Goal: Information Seeking & Learning: Learn about a topic

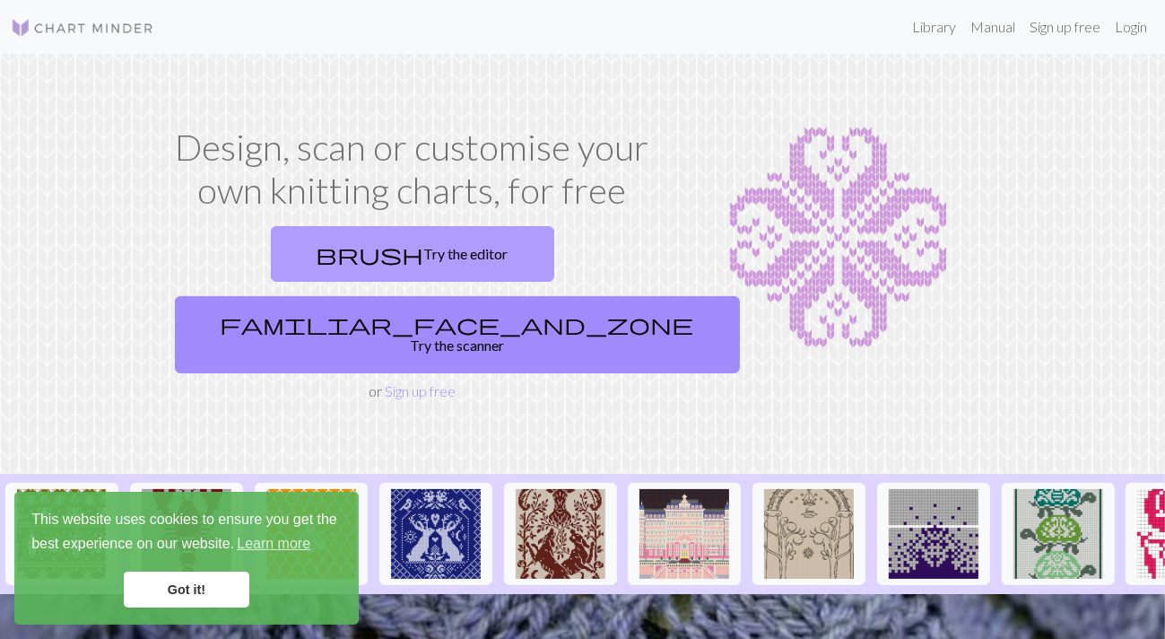
click at [271, 261] on link "brush Try the editor" at bounding box center [412, 254] width 283 height 56
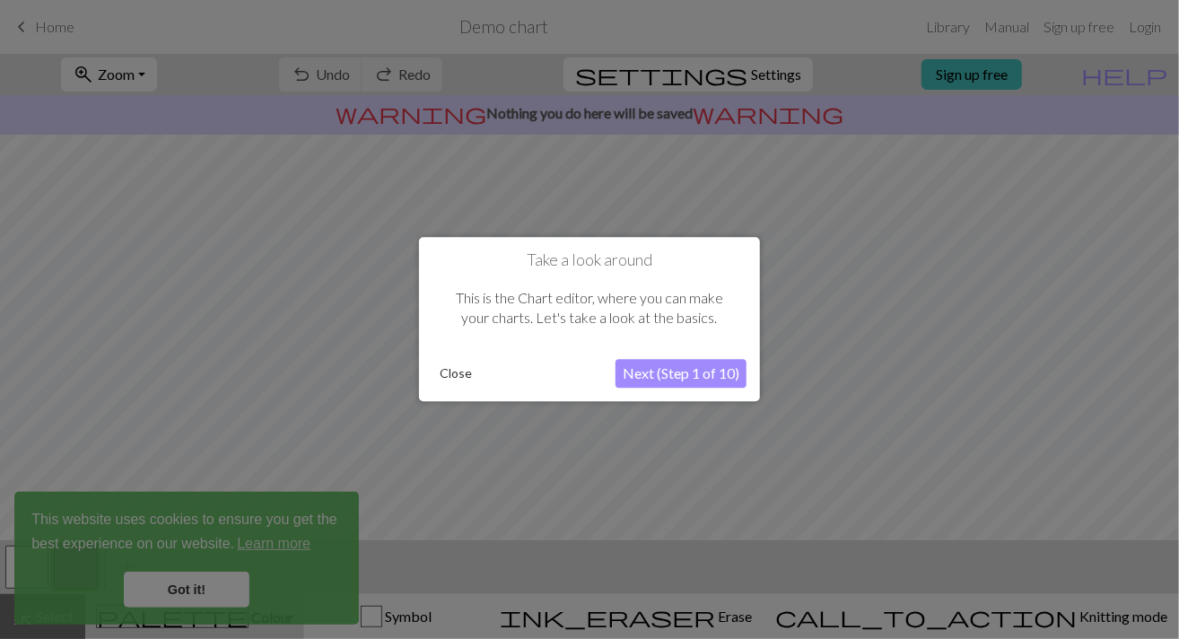
click at [466, 370] on button "Close" at bounding box center [455, 374] width 47 height 27
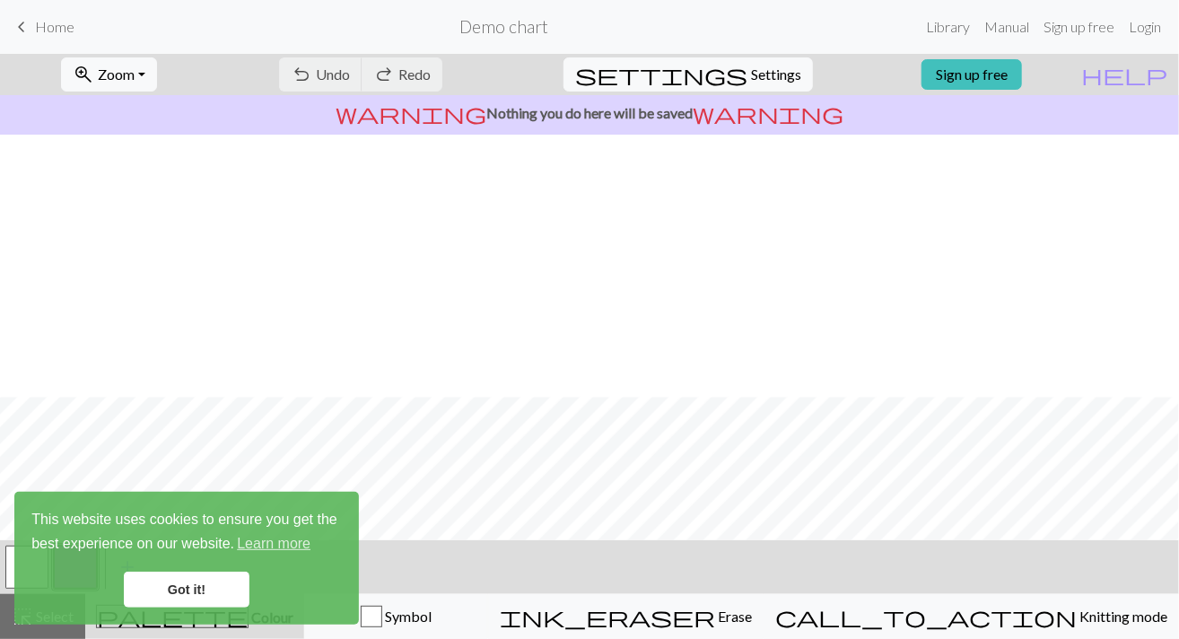
scroll to position [262, 0]
click at [190, 575] on link "Got it!" at bounding box center [187, 589] width 126 height 36
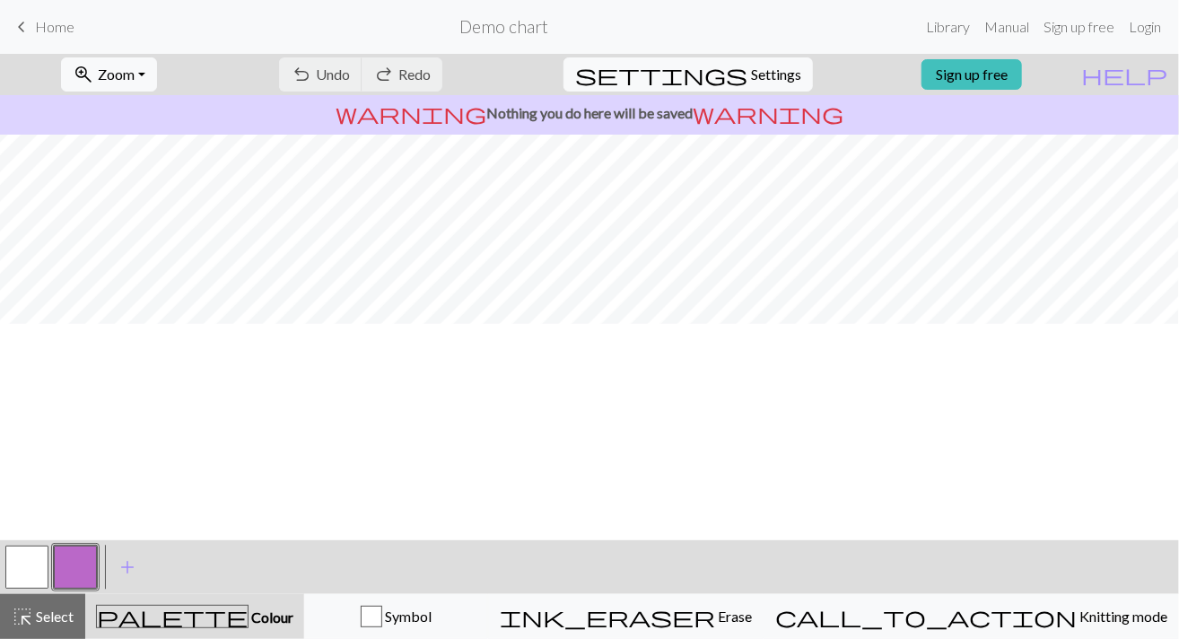
scroll to position [0, 0]
click at [398, 74] on div "undo Undo Undo redo Redo Redo" at bounding box center [360, 74] width 190 height 41
click at [764, 85] on button "settings Settings" at bounding box center [687, 74] width 249 height 34
select select "aran"
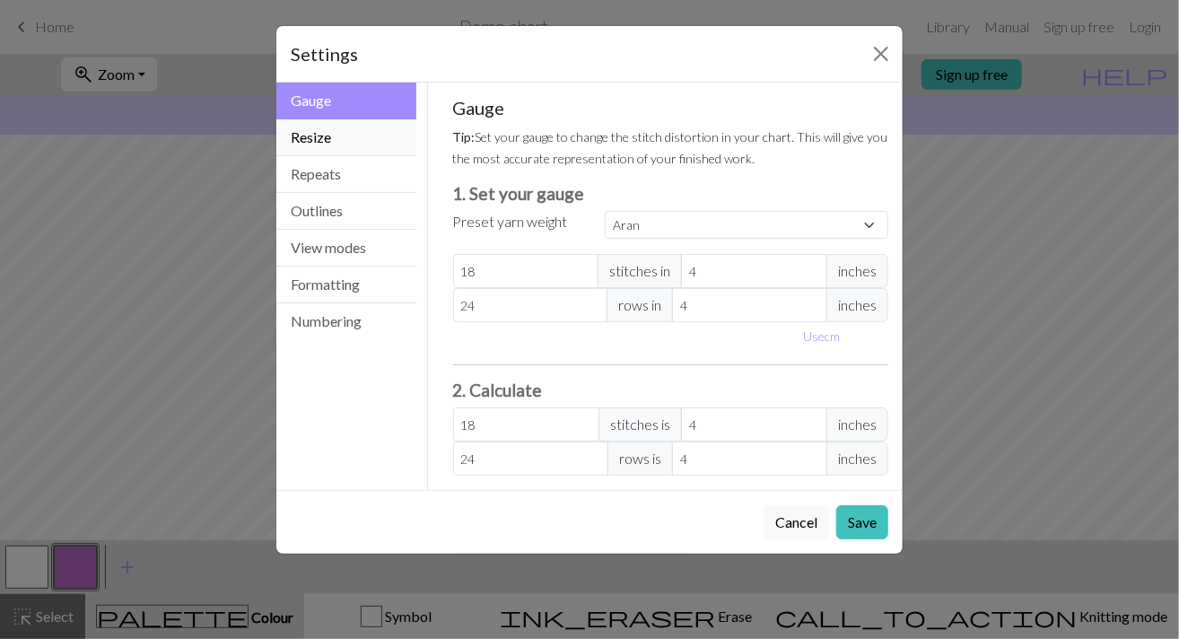
click at [350, 135] on button "Resize" at bounding box center [346, 137] width 140 height 37
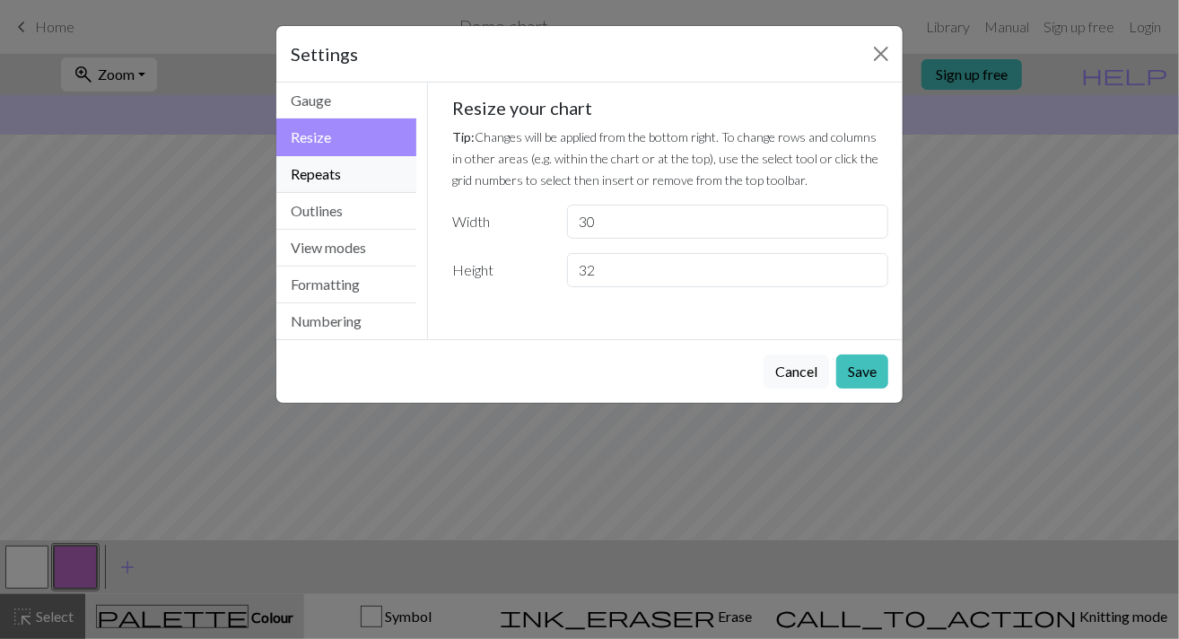
click at [342, 170] on button "Repeats" at bounding box center [346, 174] width 140 height 37
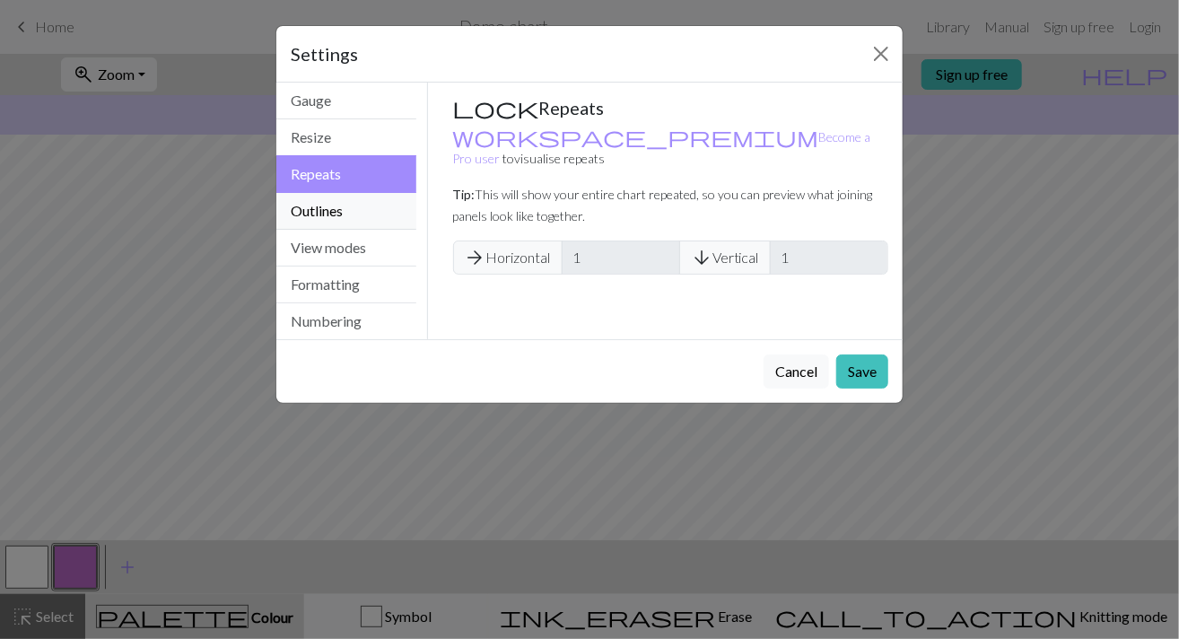
click at [341, 201] on button "Outlines" at bounding box center [346, 211] width 140 height 37
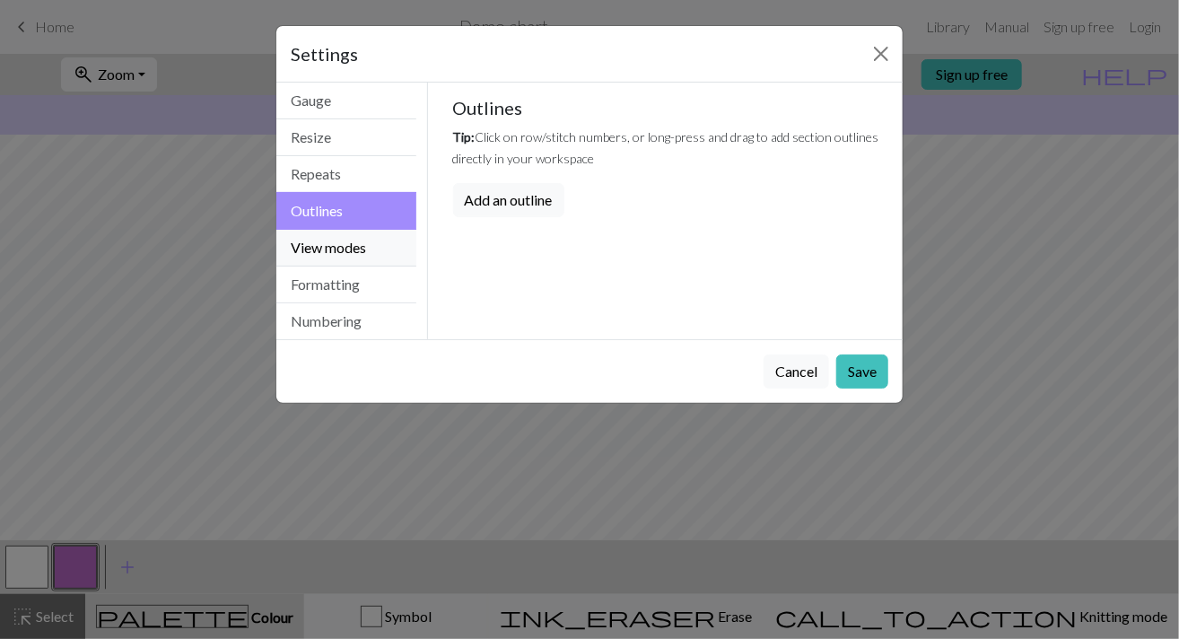
click at [360, 252] on button "View modes" at bounding box center [346, 248] width 140 height 37
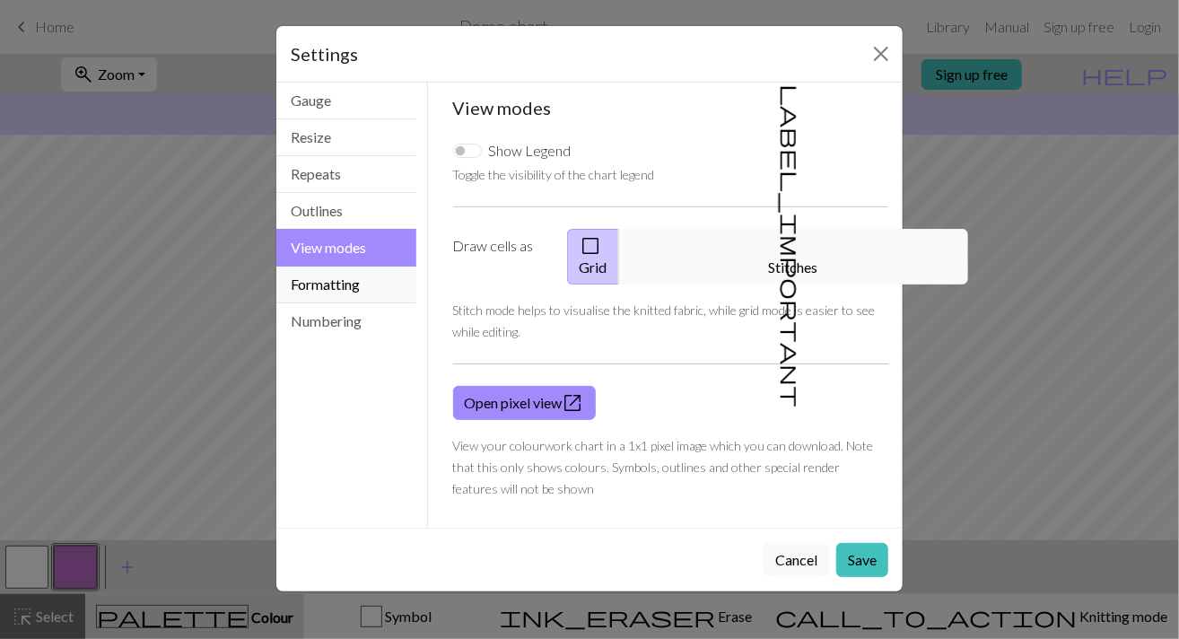
click at [368, 283] on button "Formatting" at bounding box center [346, 284] width 140 height 37
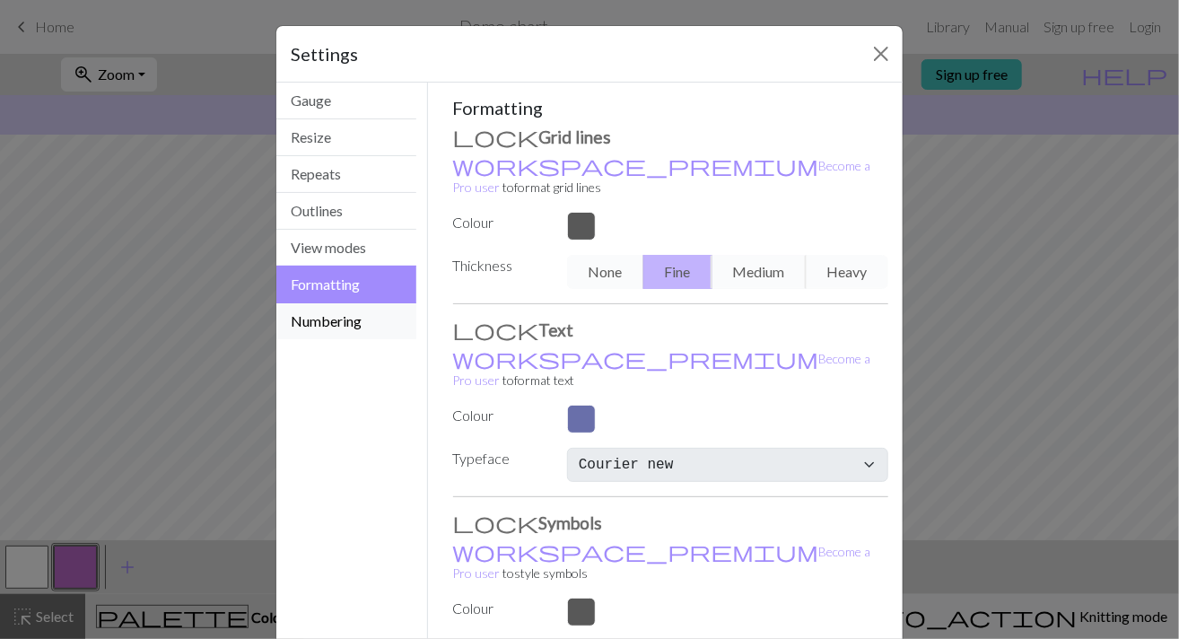
click at [368, 306] on button "Numbering" at bounding box center [346, 321] width 140 height 36
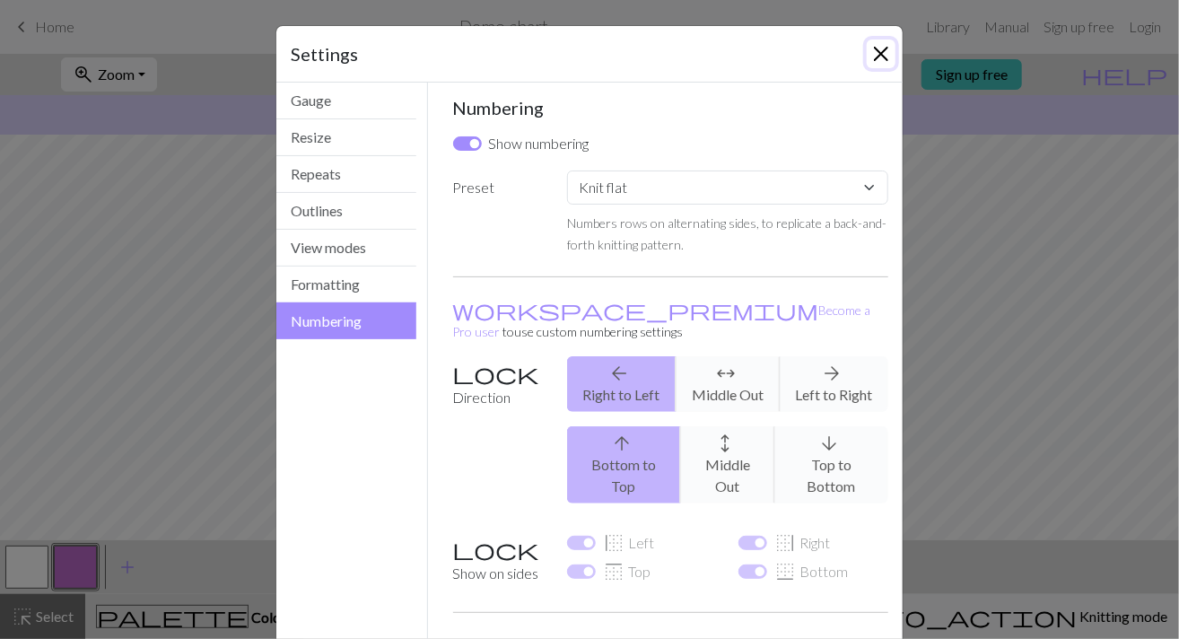
click at [881, 53] on button "Close" at bounding box center [880, 53] width 29 height 29
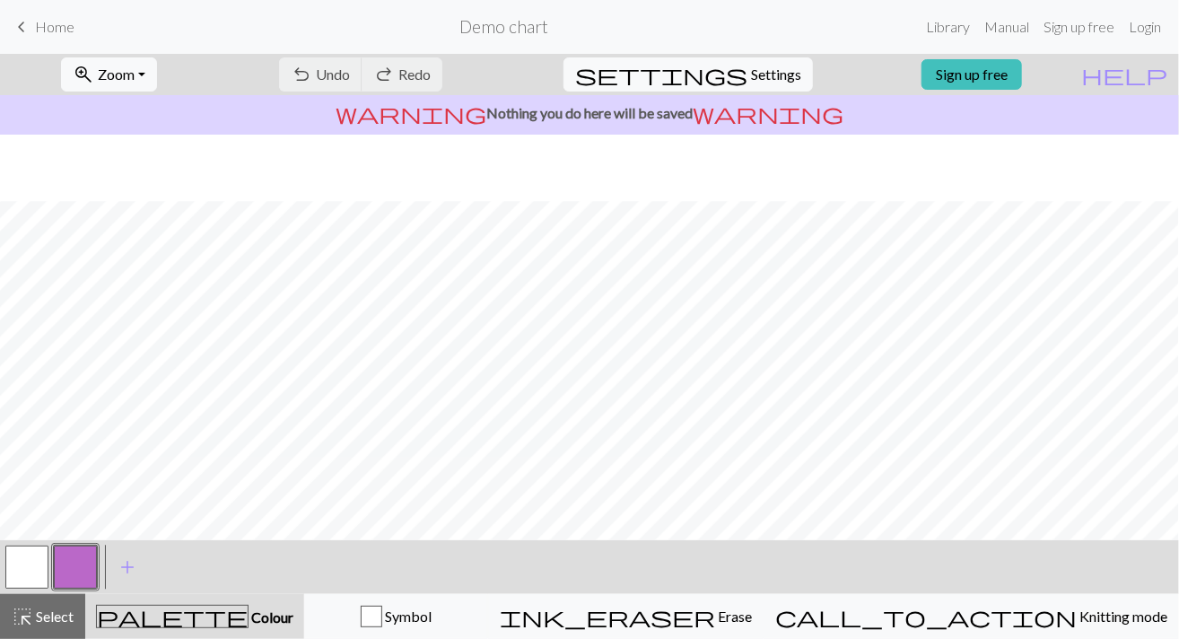
scroll to position [179, 0]
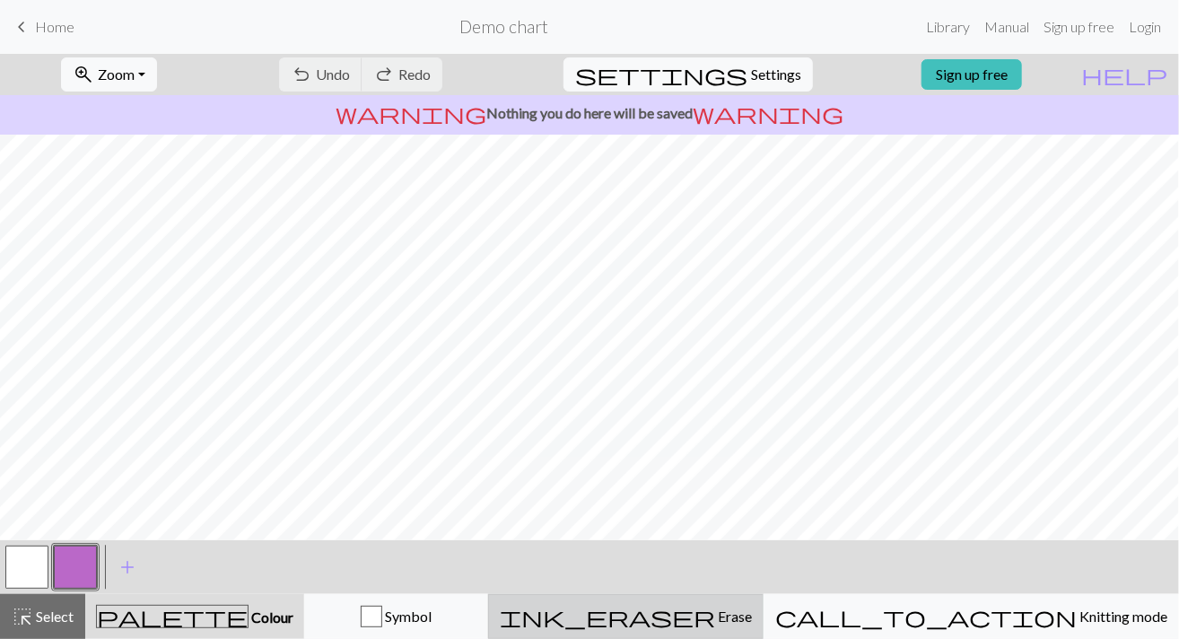
click at [752, 622] on span "Erase" at bounding box center [733, 615] width 37 height 17
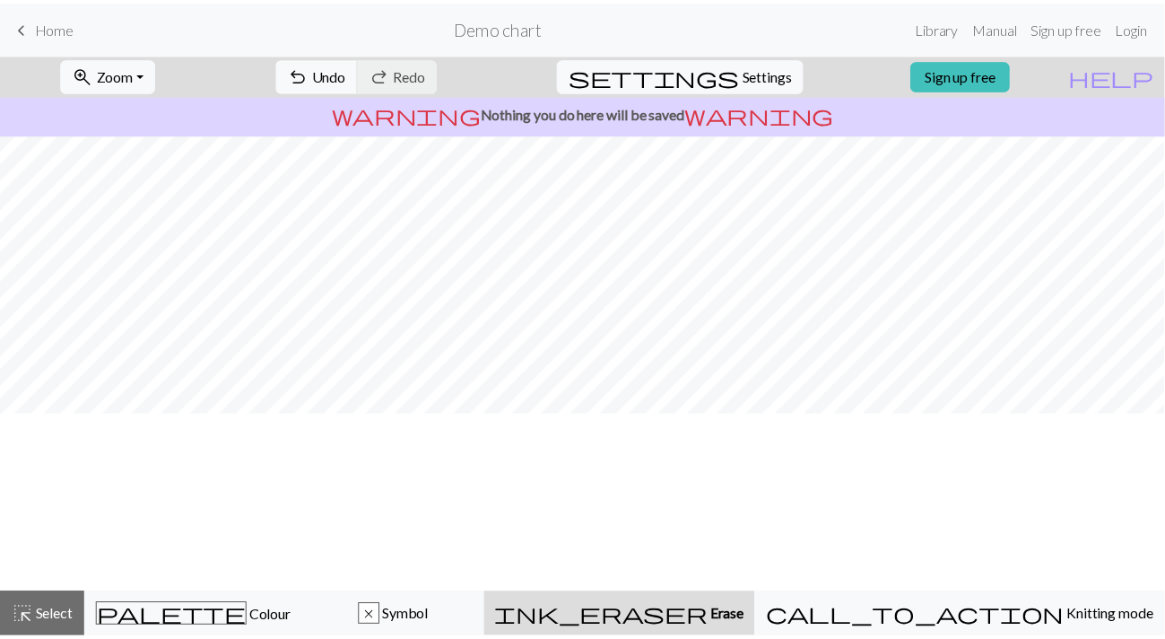
scroll to position [0, 0]
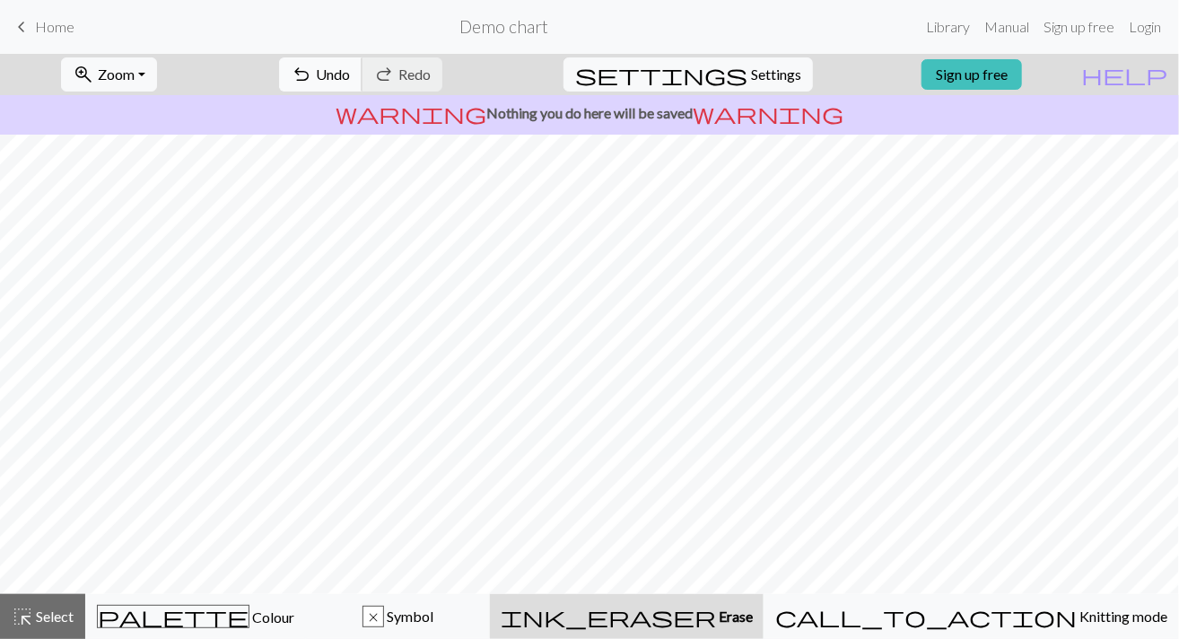
click at [362, 64] on button "undo Undo Undo" at bounding box center [320, 74] width 83 height 34
click at [187, 633] on button "palette Colour Colour" at bounding box center [195, 616] width 221 height 45
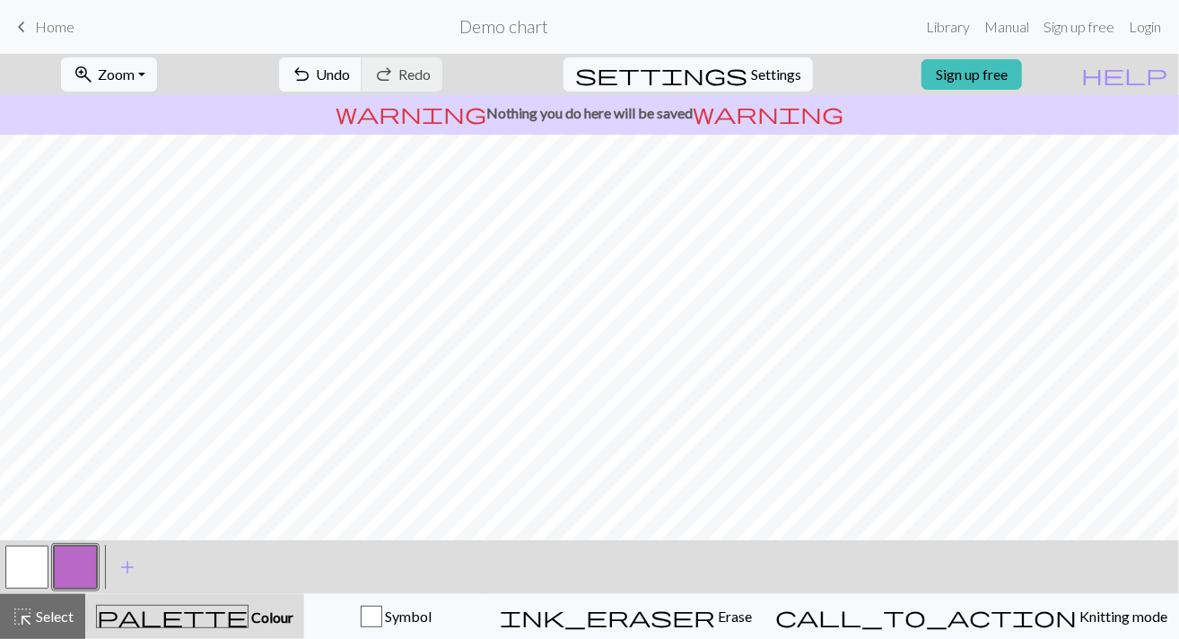
click at [39, 563] on button "button" at bounding box center [26, 566] width 43 height 43
click at [312, 70] on span "undo" at bounding box center [302, 74] width 22 height 25
click at [13, 12] on link "keyboard_arrow_left Home" at bounding box center [43, 27] width 64 height 30
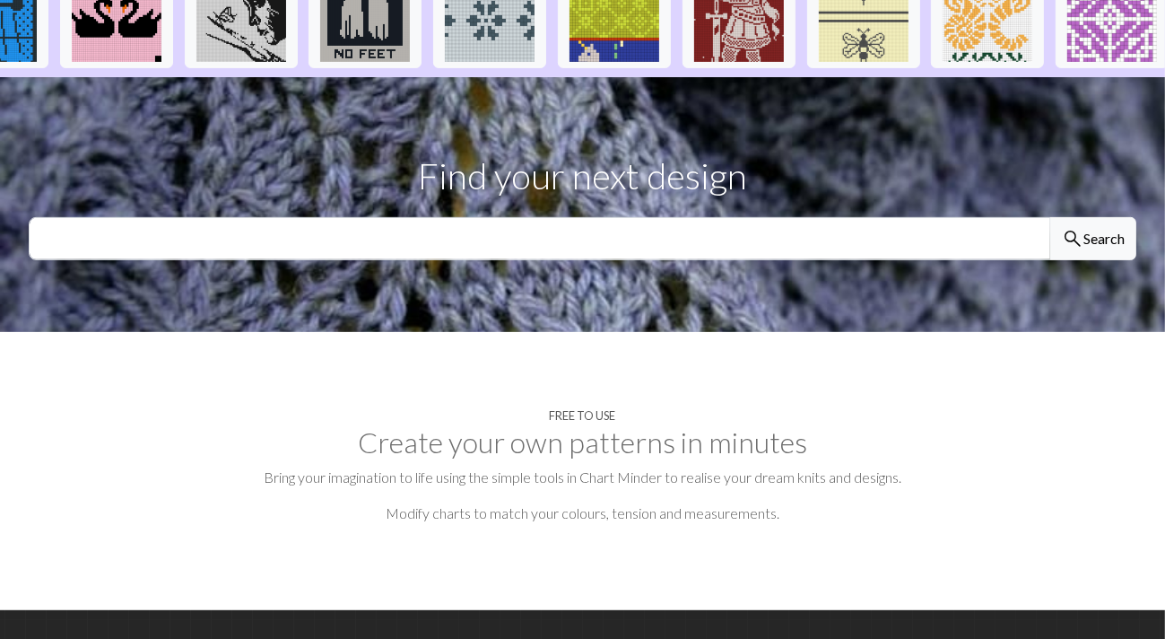
scroll to position [448, 0]
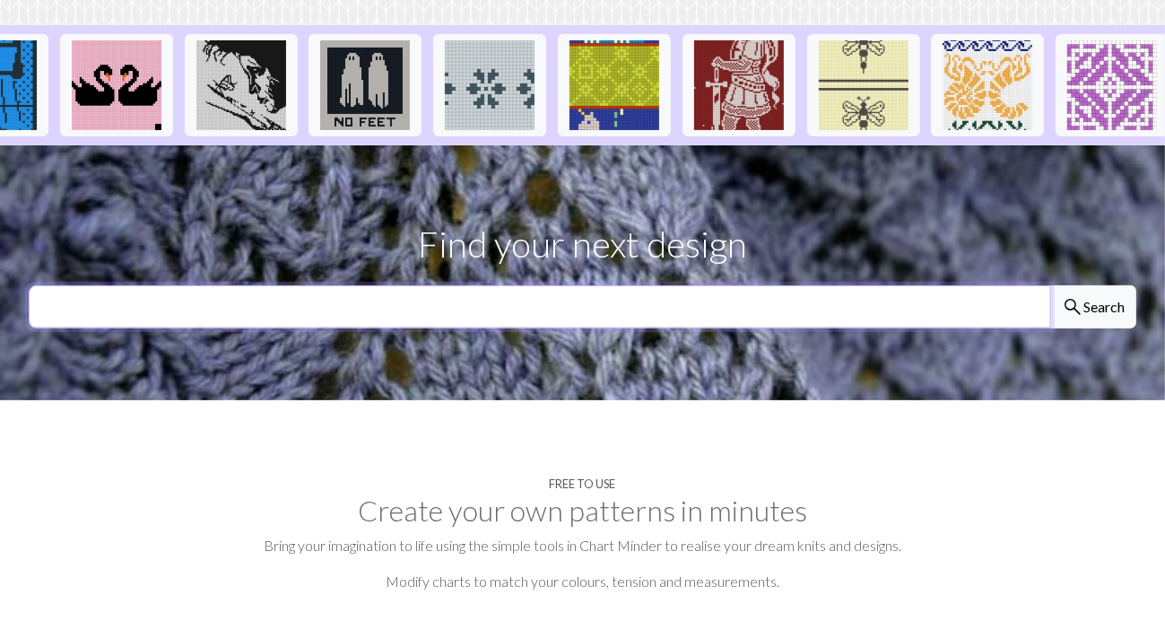
click at [477, 285] on input "text" at bounding box center [540, 306] width 1022 height 43
type input "cat"
click at [1050, 285] on button "search Search" at bounding box center [1093, 306] width 86 height 43
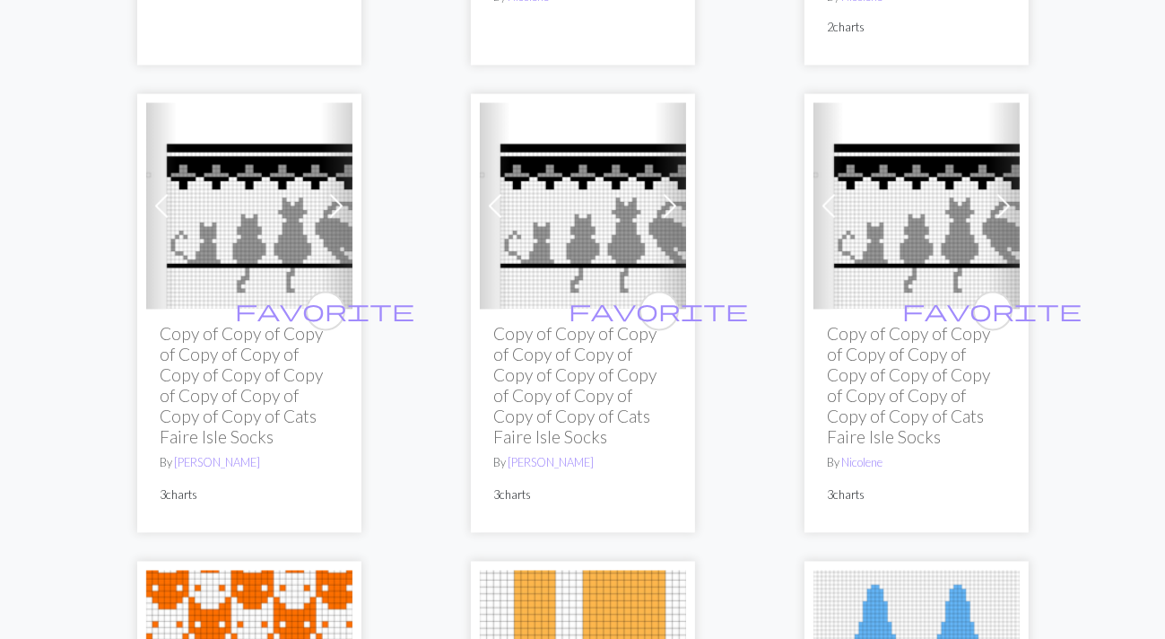
scroll to position [2870, 0]
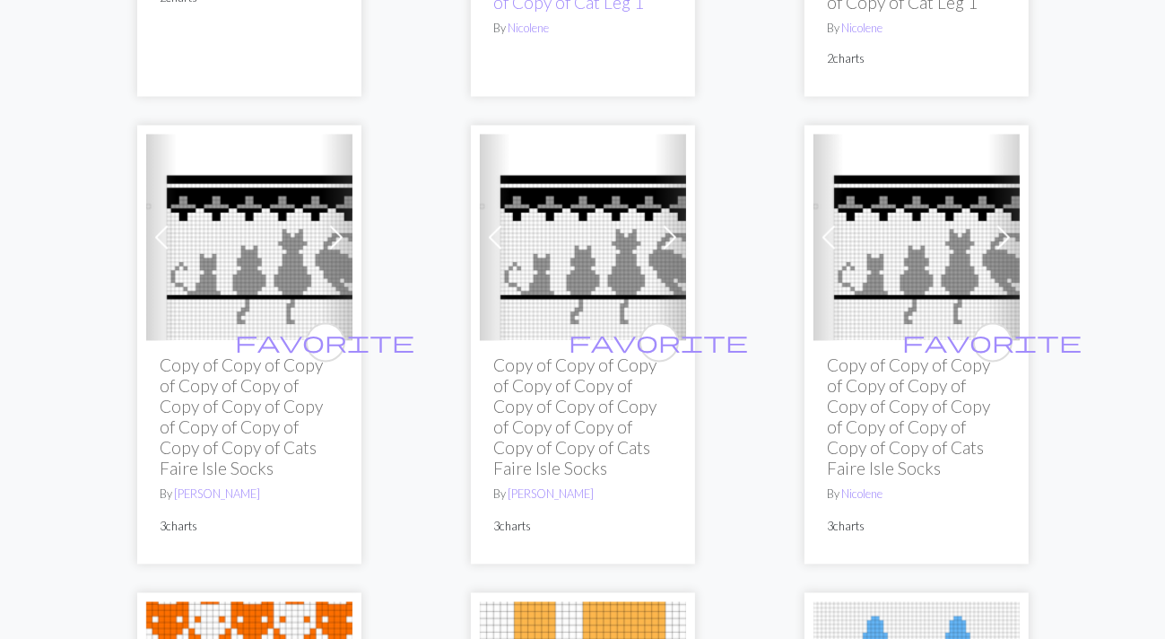
click at [334, 230] on span at bounding box center [336, 237] width 29 height 29
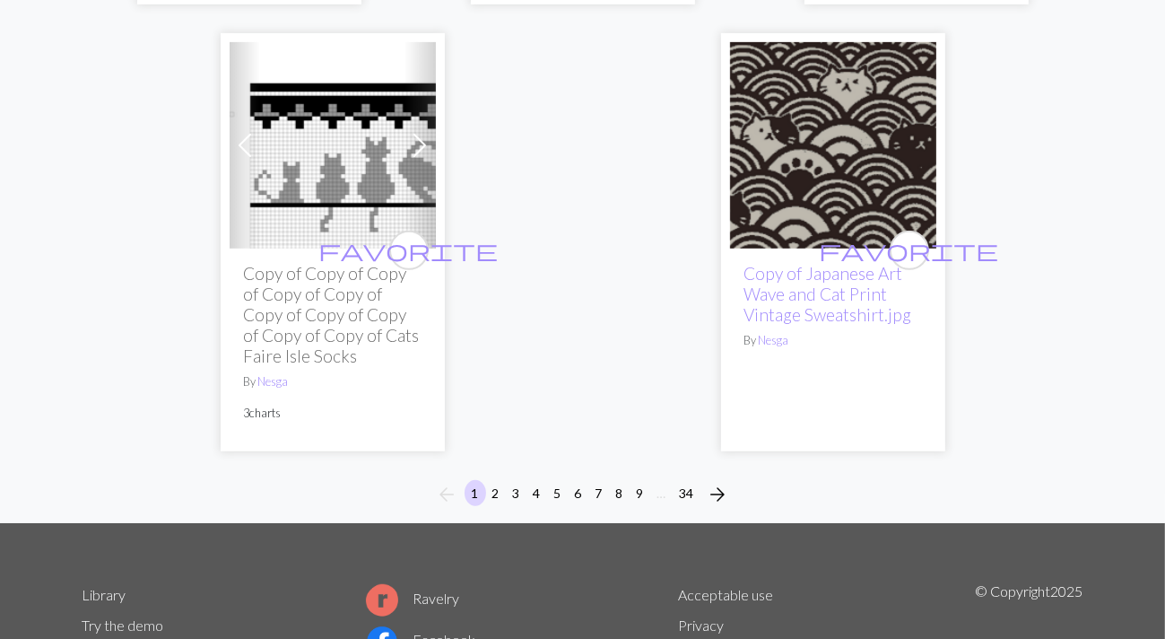
scroll to position [6723, 0]
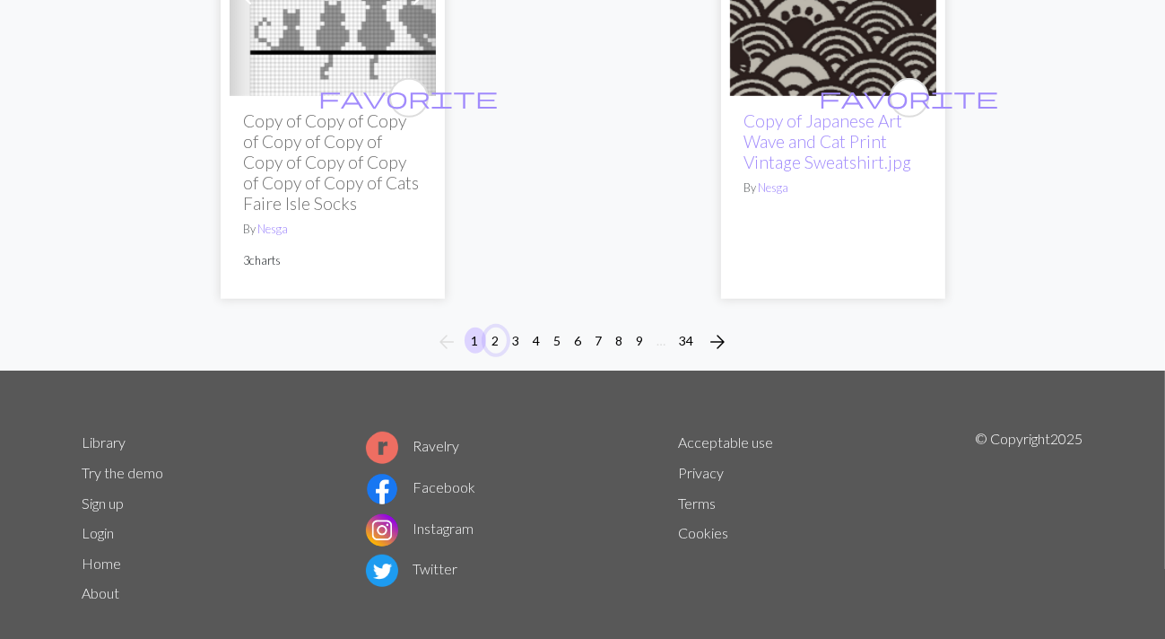
click at [495, 327] on button "2" at bounding box center [496, 340] width 22 height 26
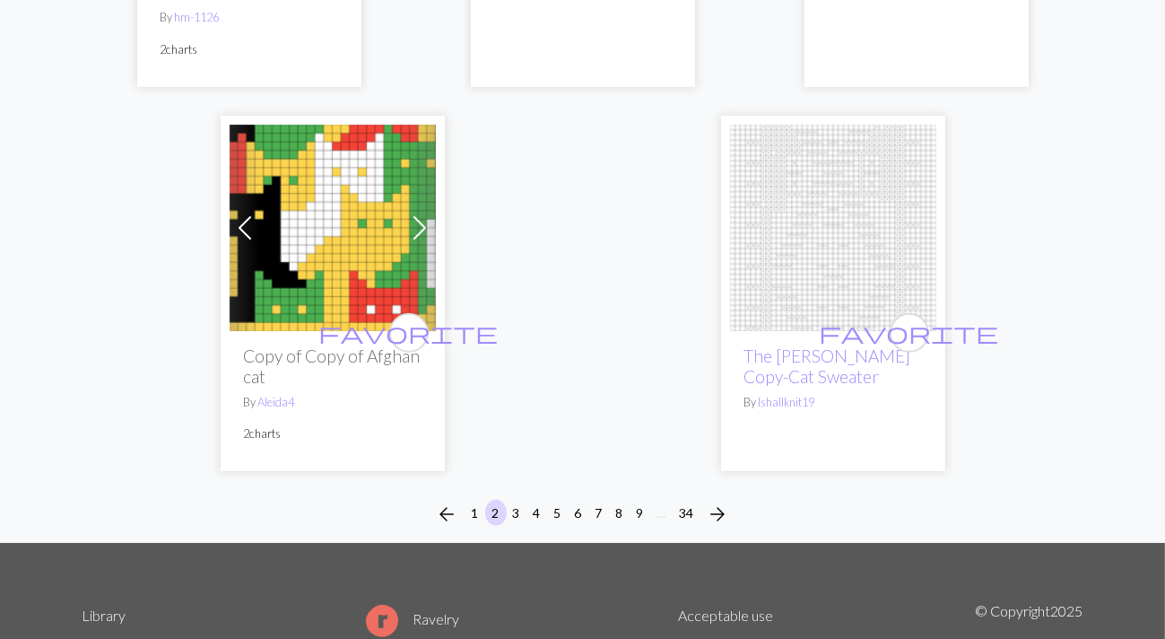
scroll to position [6461, 0]
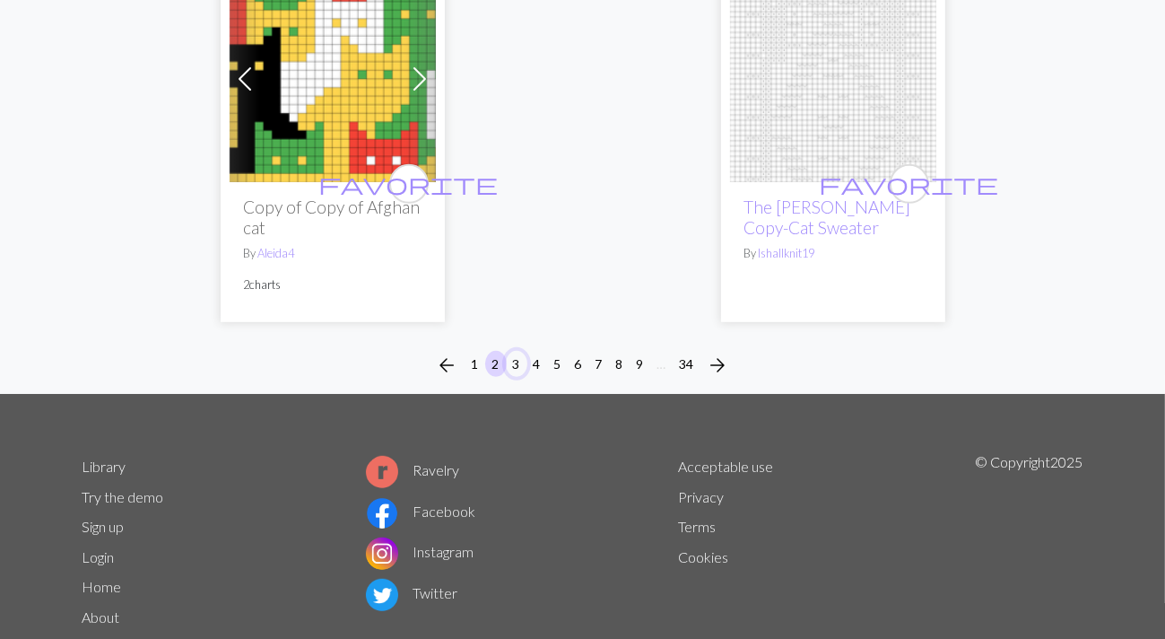
click at [520, 351] on button "3" at bounding box center [517, 364] width 22 height 26
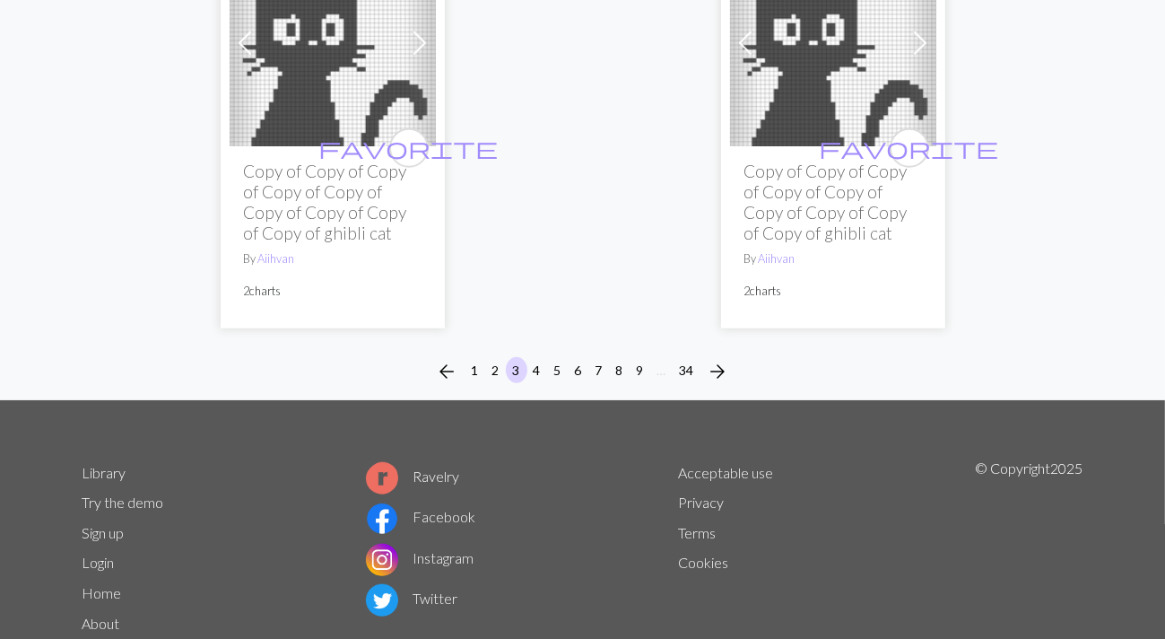
scroll to position [7032, 0]
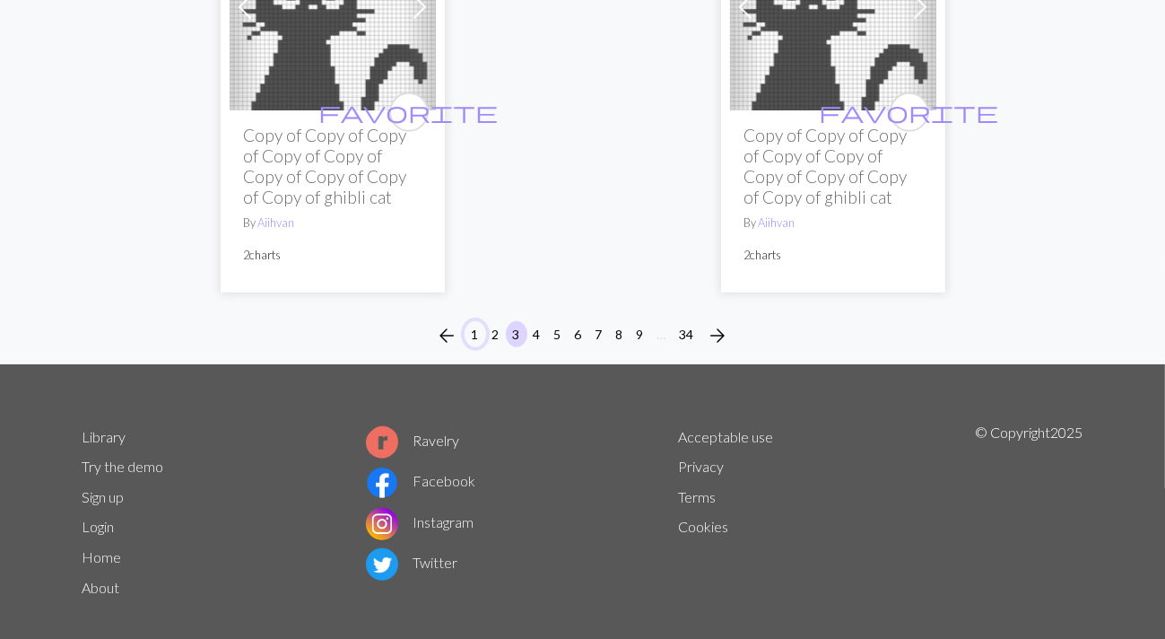
click at [469, 321] on button "1" at bounding box center [476, 334] width 22 height 26
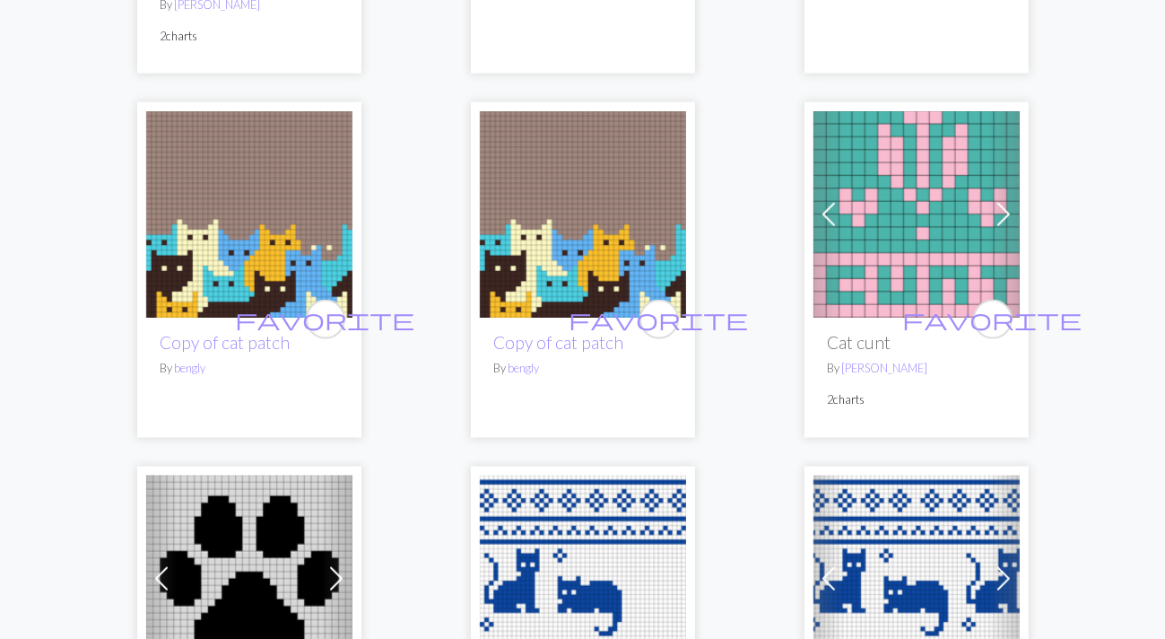
scroll to position [2422, 0]
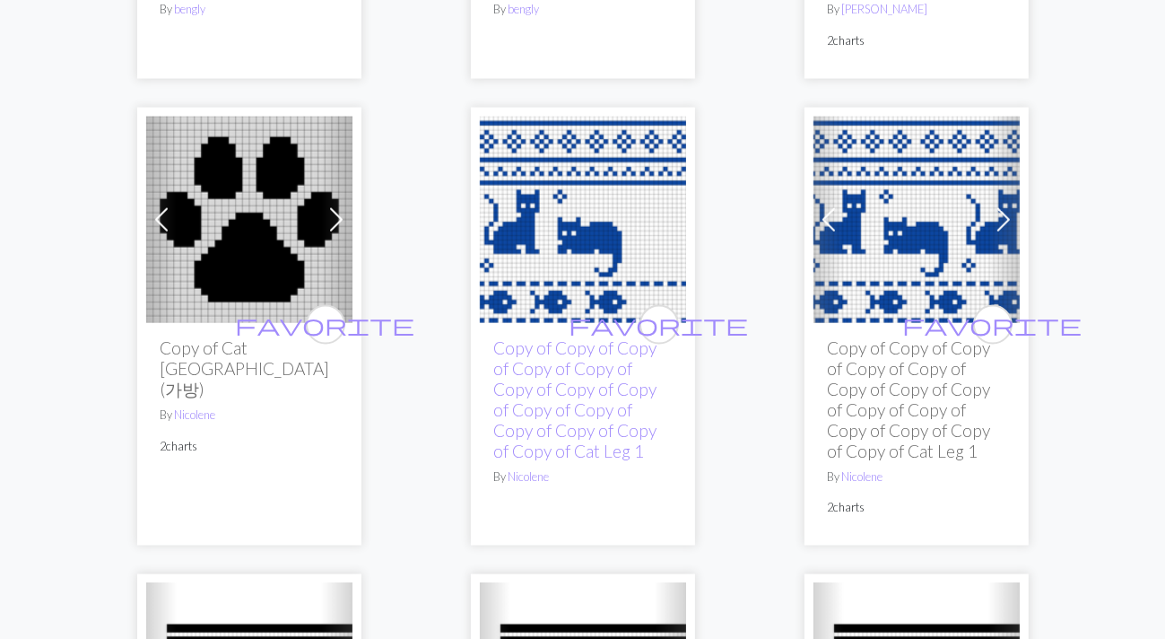
click at [530, 257] on img at bounding box center [583, 220] width 206 height 206
